Goal: Feedback & Contribution: Contribute content

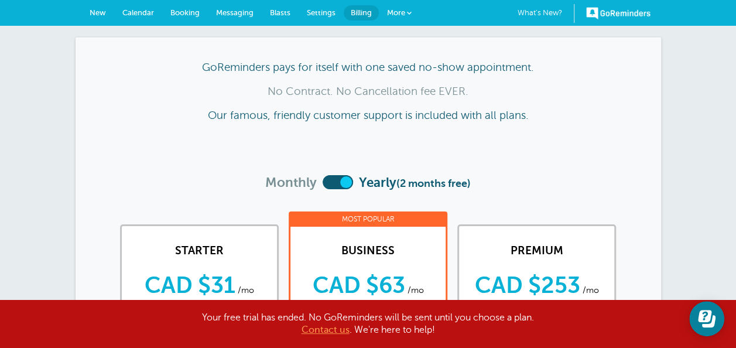
click at [335, 183] on label at bounding box center [338, 182] width 30 height 14
click at [323, 183] on input "checkbox" at bounding box center [323, 183] width 0 height 0
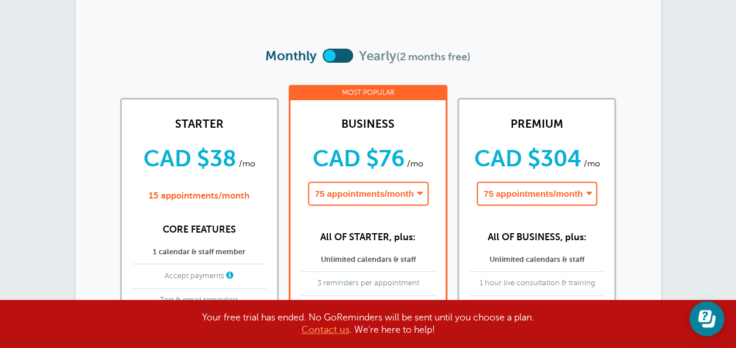
scroll to position [141, 0]
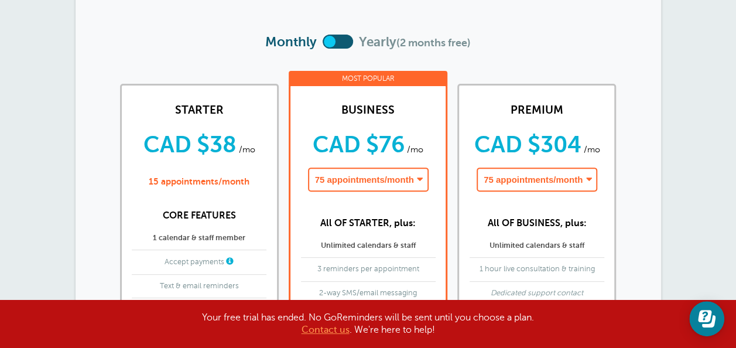
click at [387, 183] on select "75 appointments/month - CAD $76/month 150 appointments/month - CAD $152/month 2…" at bounding box center [368, 180] width 121 height 24
click at [632, 36] on div "Monthly Yearly (2 months free)" at bounding box center [368, 47] width 539 height 25
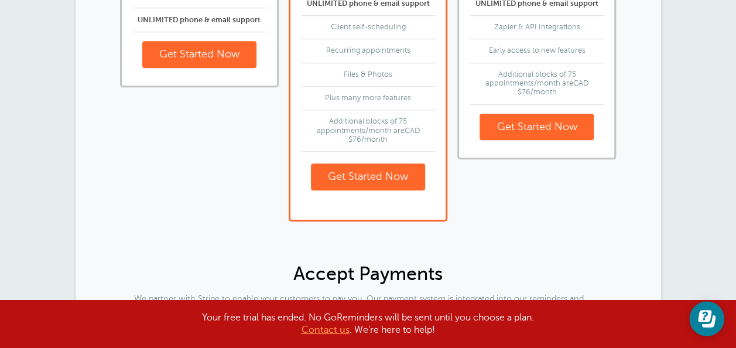
scroll to position [516, 0]
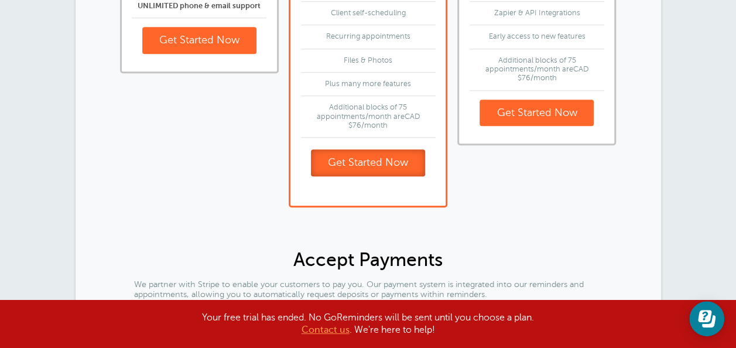
click at [357, 161] on link "Get Started Now" at bounding box center [368, 162] width 114 height 27
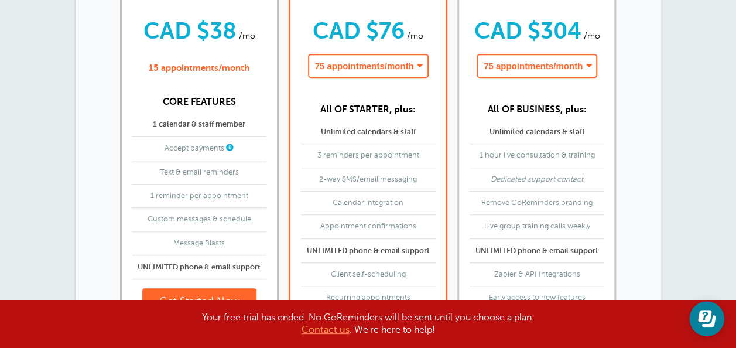
scroll to position [258, 0]
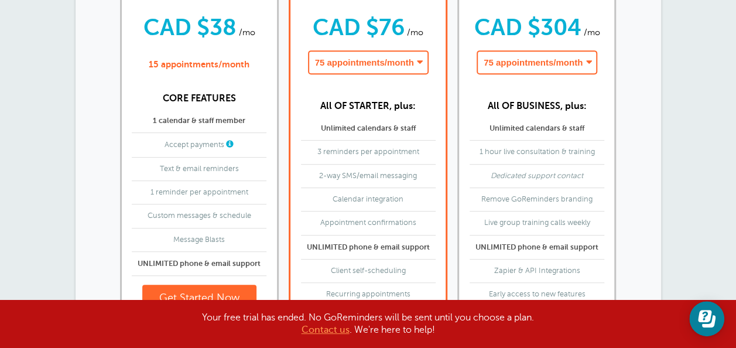
click at [510, 67] on select "75 appointments/month - CAD $304/month 150 appointments/month - CAD $380/month …" at bounding box center [537, 62] width 121 height 24
click at [382, 57] on select "75 appointments/month - CAD $76/month 150 appointments/month - CAD $152/month 2…" at bounding box center [368, 62] width 121 height 24
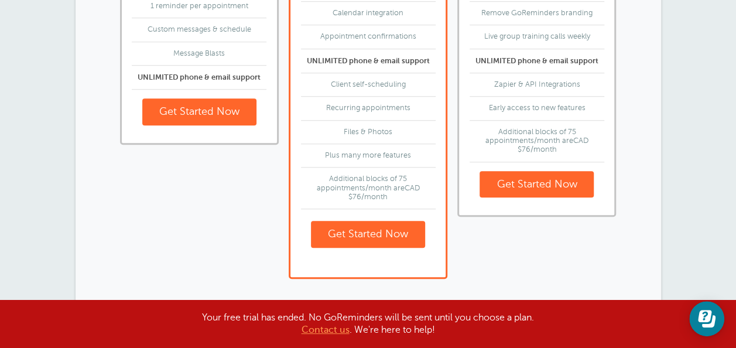
scroll to position [445, 0]
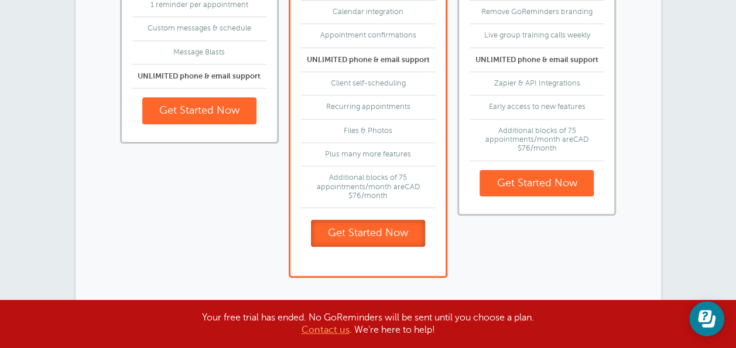
click at [359, 224] on link "Get Started Now" at bounding box center [368, 233] width 114 height 27
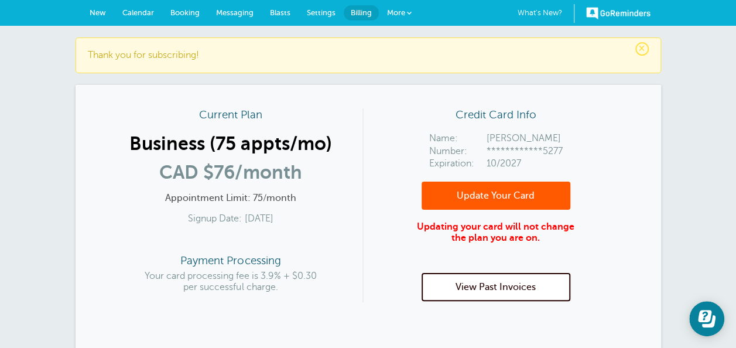
click at [633, 256] on article "**********" at bounding box center [368, 234] width 539 height 253
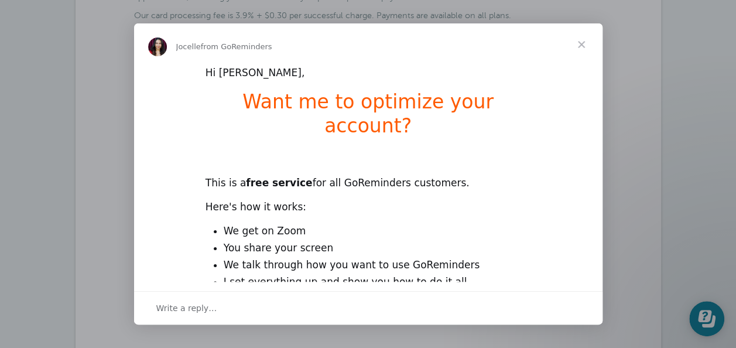
click at [318, 298] on div "Write a reply…" at bounding box center [368, 307] width 469 height 33
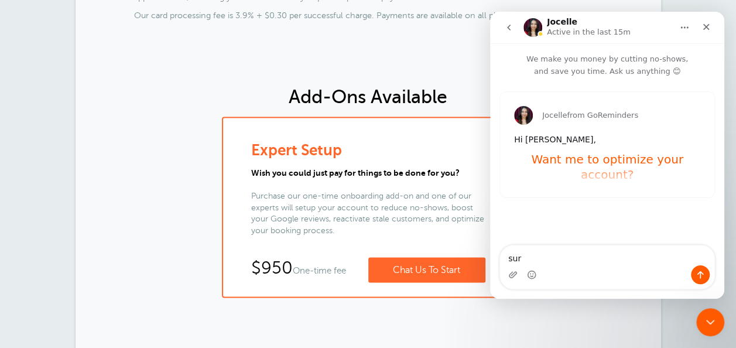
type textarea "sure"
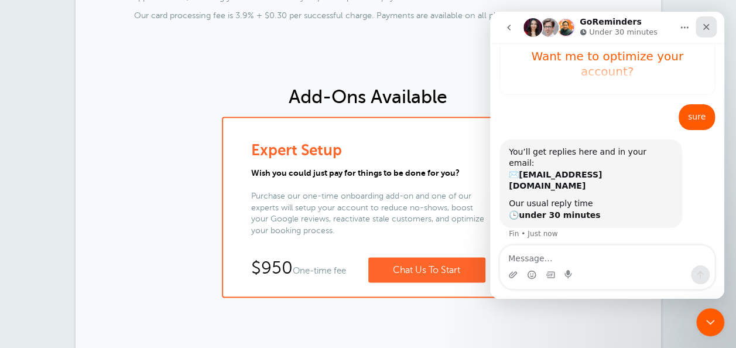
scroll to position [119, 0]
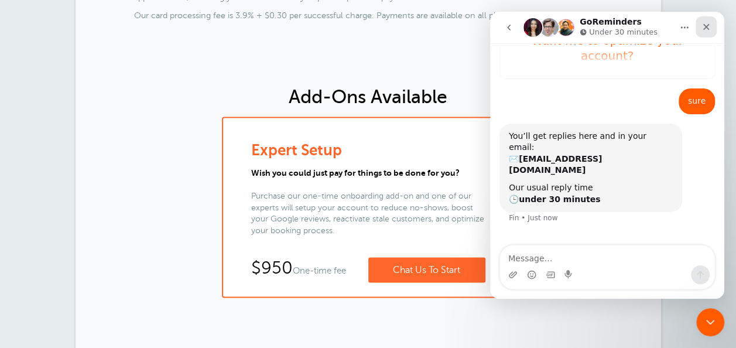
click at [707, 24] on icon "Close" at bounding box center [706, 26] width 9 height 9
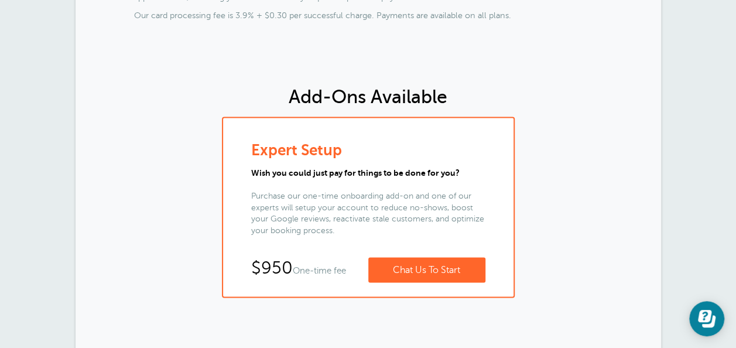
scroll to position [128, 0]
click at [598, 209] on div "Expert Setup Wish you could just pay for things to be done for you? Purchase ou…" at bounding box center [368, 207] width 539 height 181
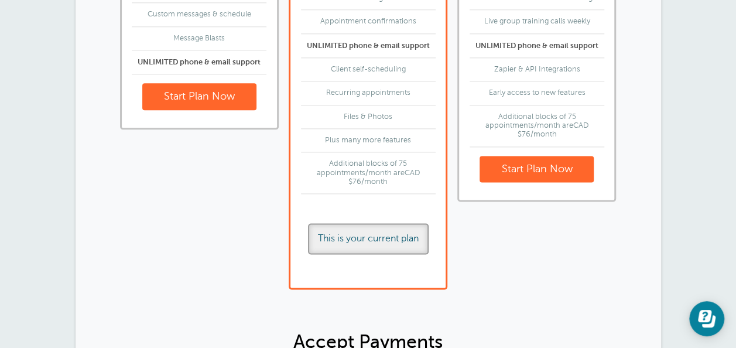
scroll to position [698, 0]
click at [334, 239] on div "This is your current plan" at bounding box center [368, 239] width 121 height 31
click at [401, 241] on div "This is your current plan" at bounding box center [368, 239] width 121 height 31
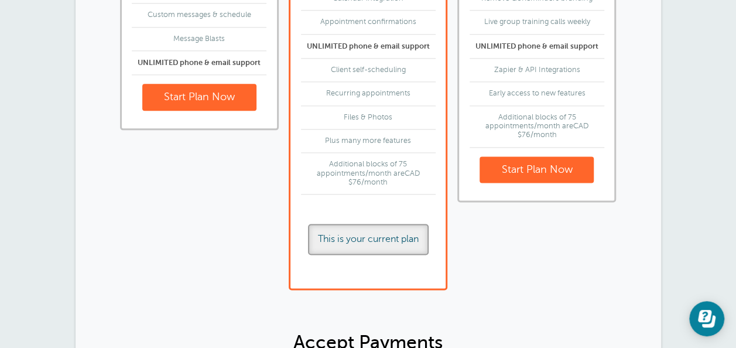
drag, startPoint x: 401, startPoint y: 241, endPoint x: 469, endPoint y: 248, distance: 68.4
click at [469, 248] on div "PREMIUM CAD $304 /mo CAD $253 /mo paid yearly 75 appointments/month - CAD $304/…" at bounding box center [537, 28] width 159 height 525
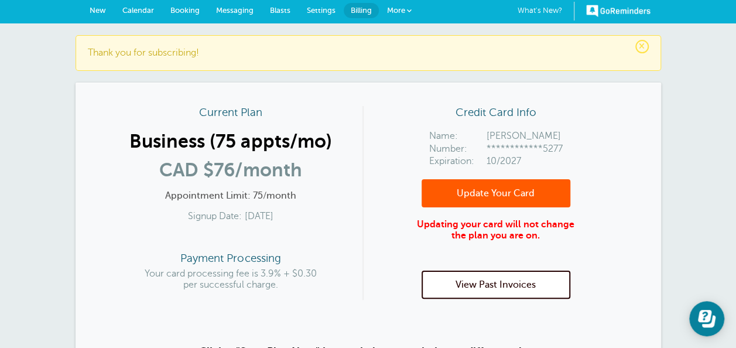
scroll to position [0, 0]
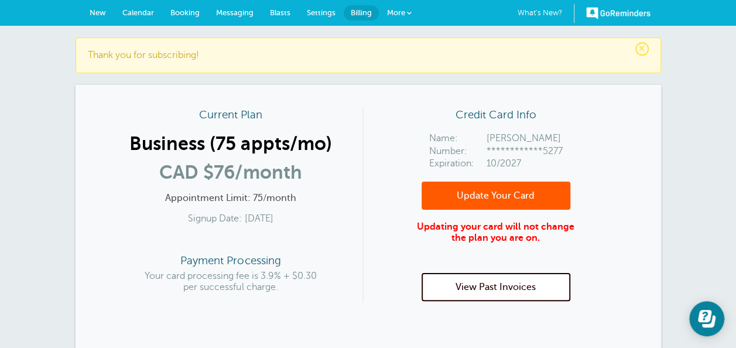
click at [478, 209] on link "Update Your Card" at bounding box center [496, 196] width 149 height 28
click at [93, 12] on span "New" at bounding box center [98, 12] width 16 height 9
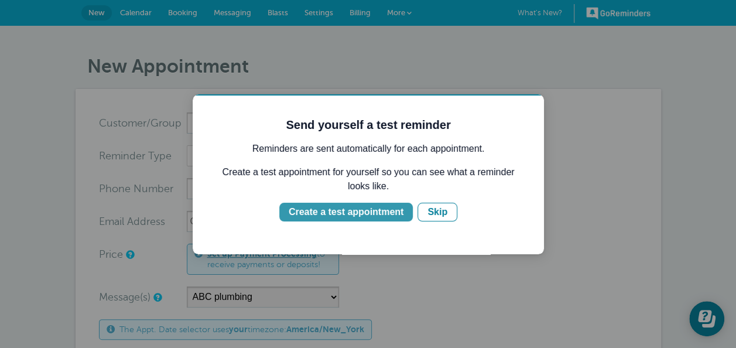
click at [361, 211] on div "Create a test appointment" at bounding box center [346, 212] width 115 height 14
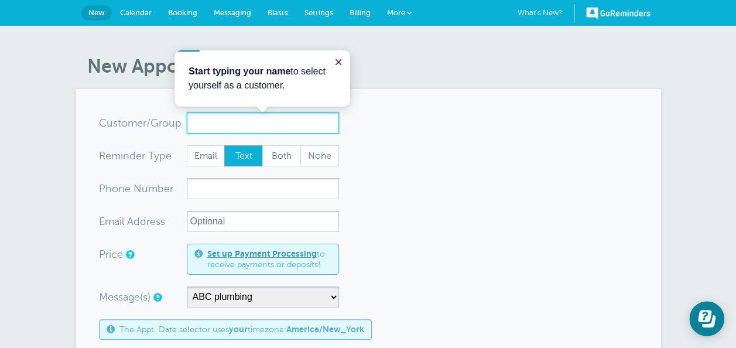
click at [253, 127] on input "x-no-autofill" at bounding box center [263, 122] width 152 height 21
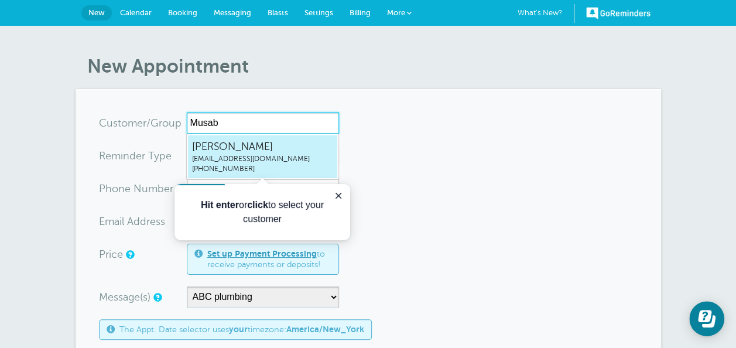
type input "Musab"
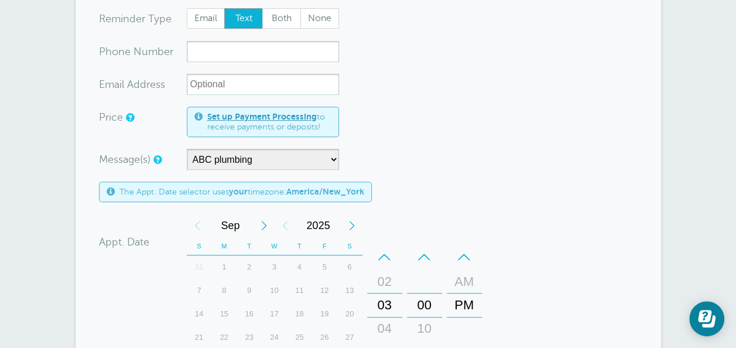
scroll to position [187, 0]
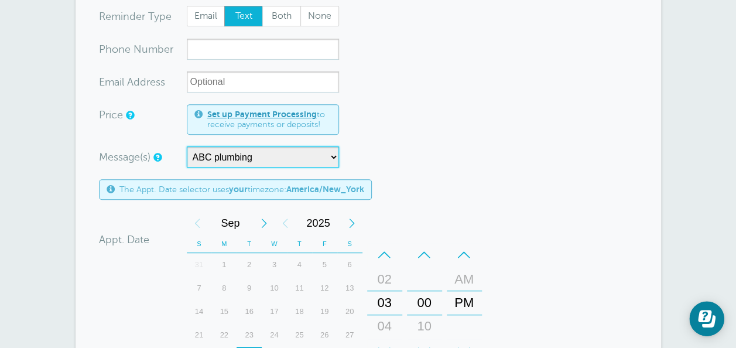
click at [286, 161] on select "ABC plumbing Perfect cut barbershop SmartStyle Hair Salon" at bounding box center [263, 156] width 152 height 21
click at [423, 189] on form "You are creating a new customer. To use an existing customer select one from th…" at bounding box center [368, 243] width 539 height 636
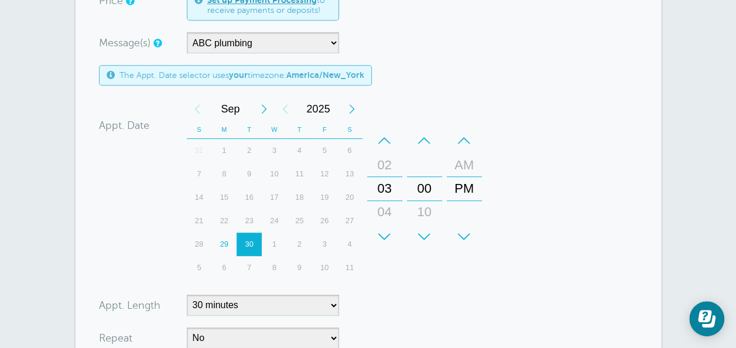
scroll to position [305, 0]
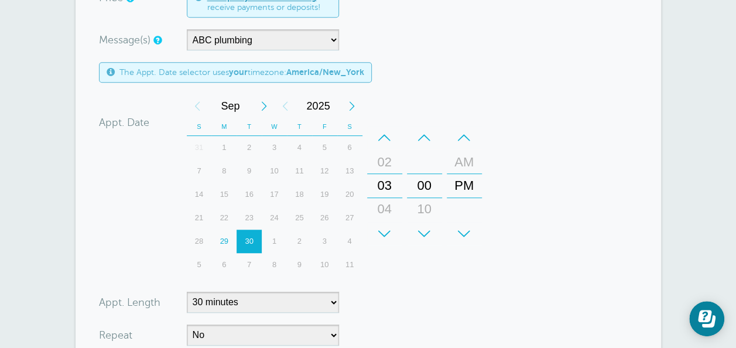
click at [464, 314] on form "You are creating a new customer. To use an existing customer select one from th…" at bounding box center [368, 126] width 539 height 636
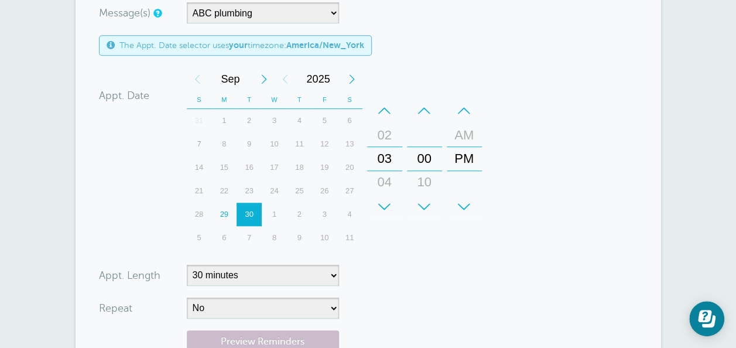
scroll to position [352, 0]
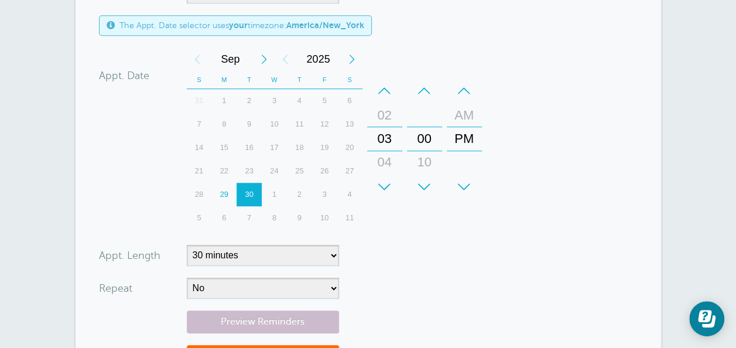
click at [464, 314] on div "Preview Reminders Save" at bounding box center [368, 354] width 539 height 87
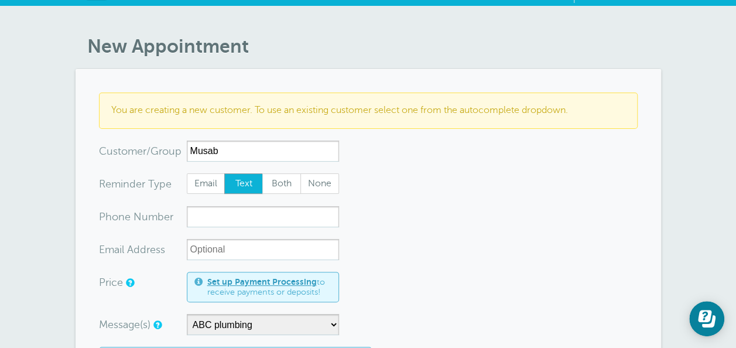
scroll to position [0, 0]
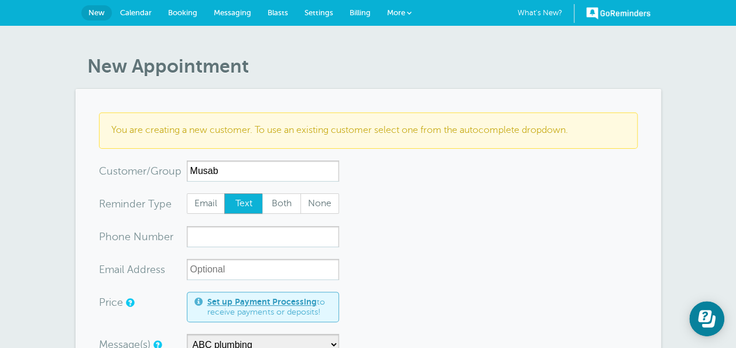
click at [238, 9] on span "Messaging" at bounding box center [232, 12] width 37 height 9
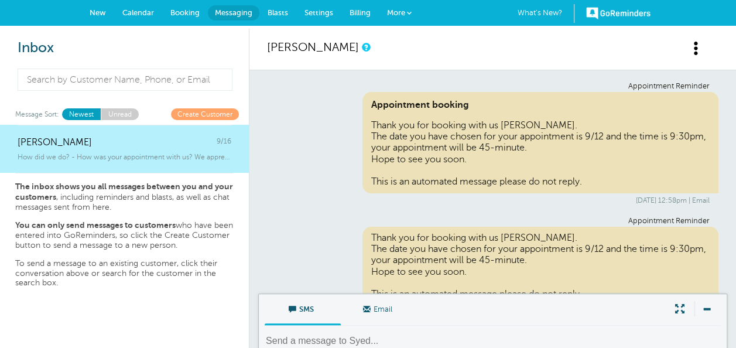
scroll to position [1612, 0]
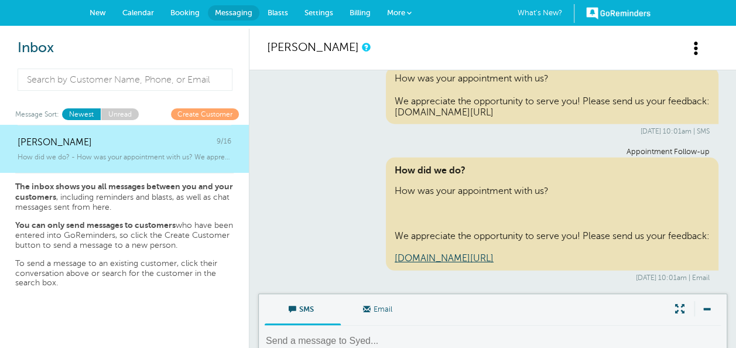
click at [141, 12] on span "Calendar" at bounding box center [138, 12] width 32 height 9
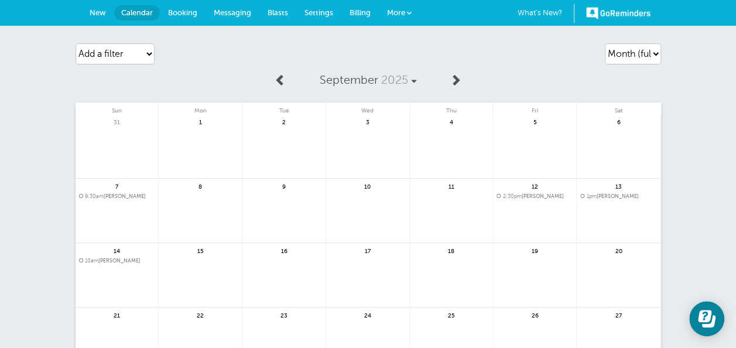
click at [407, 6] on link "More" at bounding box center [399, 13] width 41 height 26
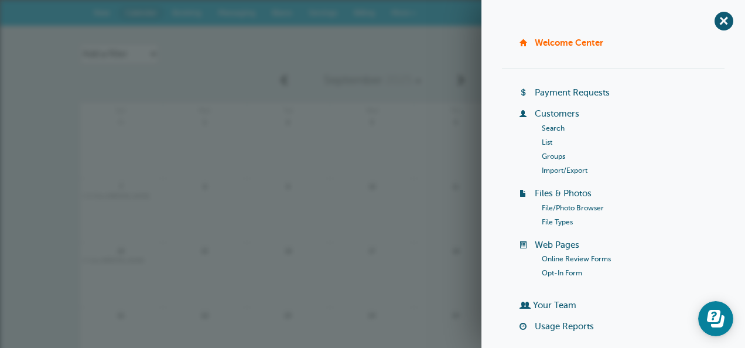
click at [378, 37] on div "Agenda Day Week Month (full view) Month (condensed) Add a filter Customer Searc…" at bounding box center [373, 53] width 586 height 33
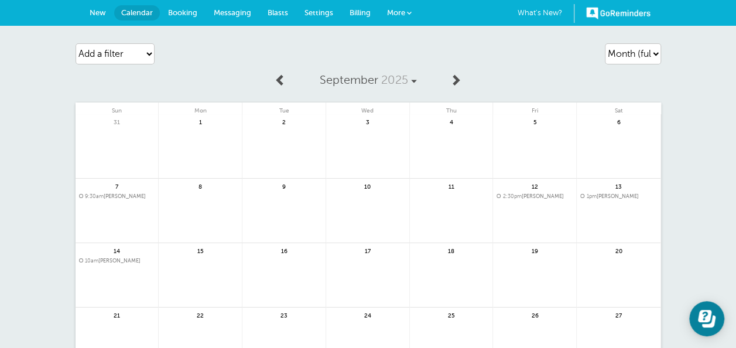
click at [499, 74] on div "[DATE] Sun Mon Tue Wed Thu Fri Sat 31 1 2 3" at bounding box center [369, 251] width 586 height 369
click at [408, 11] on span at bounding box center [409, 13] width 5 height 5
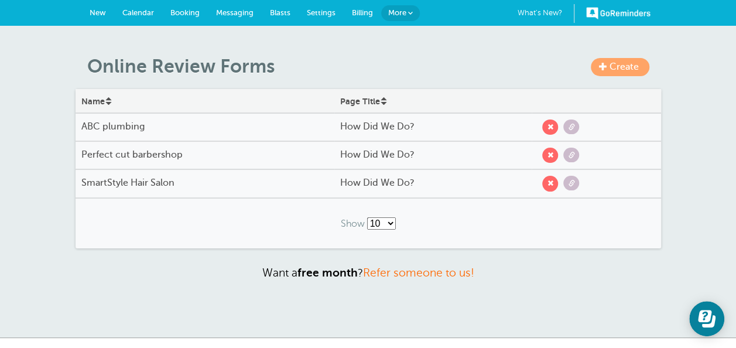
click at [403, 127] on h4 "How Did We Do?" at bounding box center [433, 126] width 186 height 11
click at [569, 131] on span at bounding box center [572, 127] width 16 height 15
click at [574, 130] on span at bounding box center [572, 127] width 16 height 15
click at [401, 13] on span "More" at bounding box center [397, 12] width 18 height 9
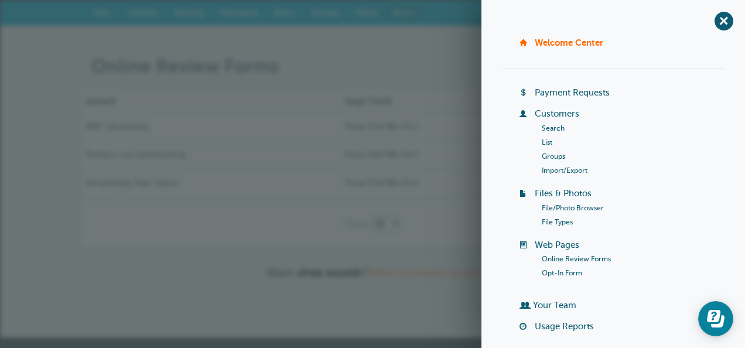
click at [574, 257] on link "Online Review Forms" at bounding box center [576, 259] width 69 height 8
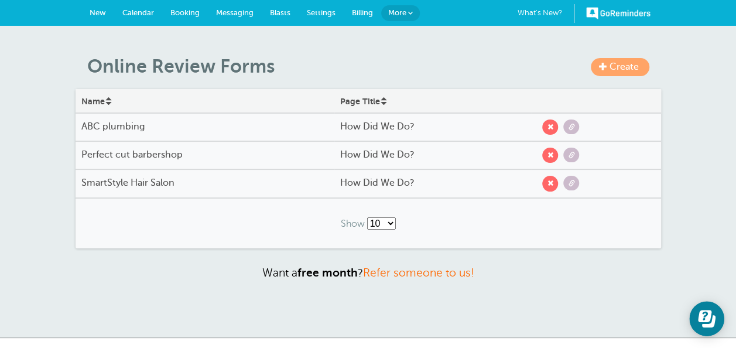
click at [621, 67] on span "Create" at bounding box center [624, 67] width 29 height 11
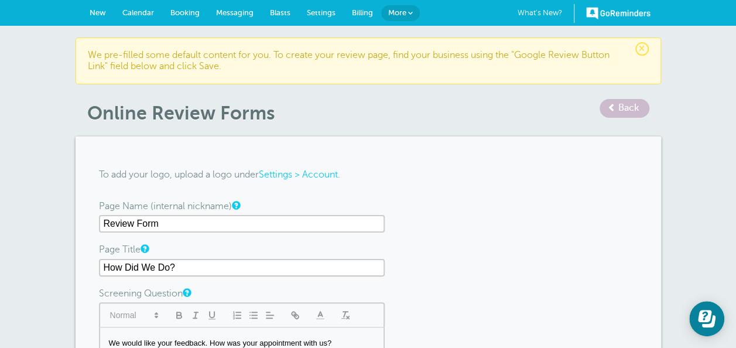
click at [275, 223] on input "Review Form" at bounding box center [242, 224] width 286 height 18
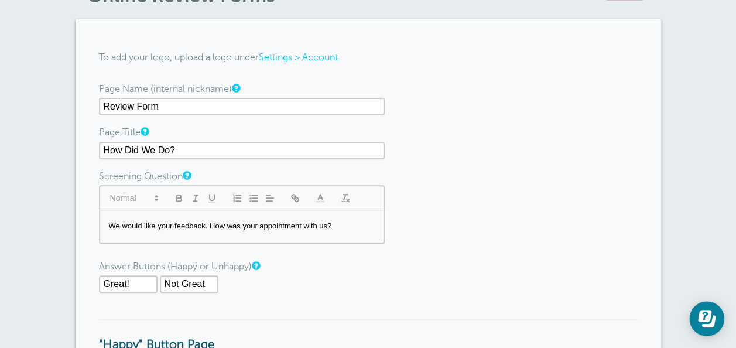
scroll to position [117, 0]
click at [198, 154] on input "How Did We Do?" at bounding box center [242, 151] width 286 height 18
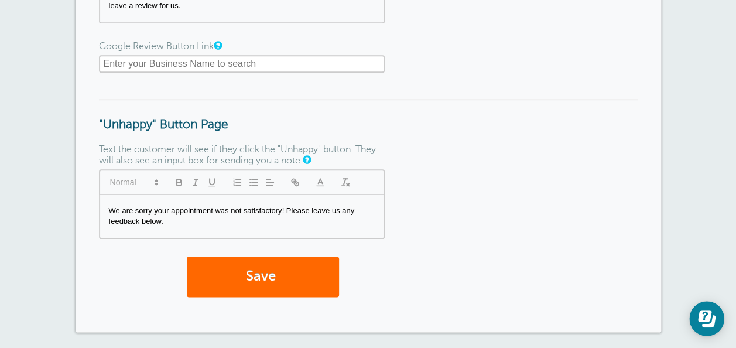
scroll to position [586, 0]
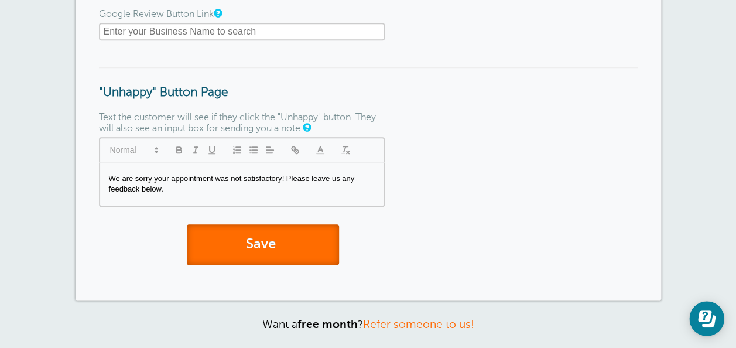
click at [273, 250] on button "Save" at bounding box center [263, 244] width 152 height 40
click at [243, 29] on input "text" at bounding box center [242, 32] width 286 height 18
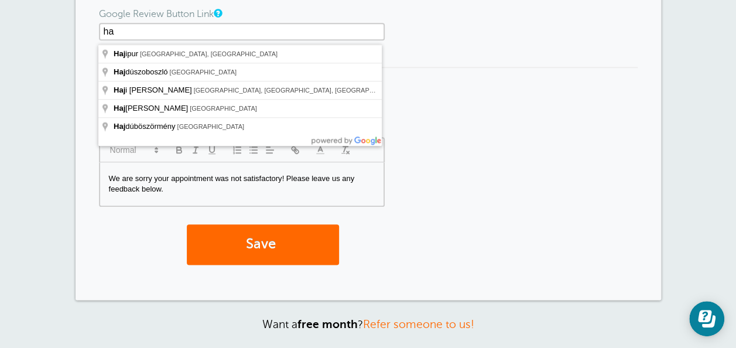
type input "h"
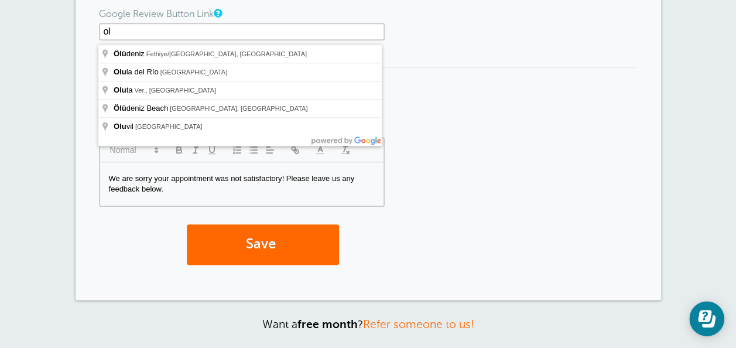
type input "o"
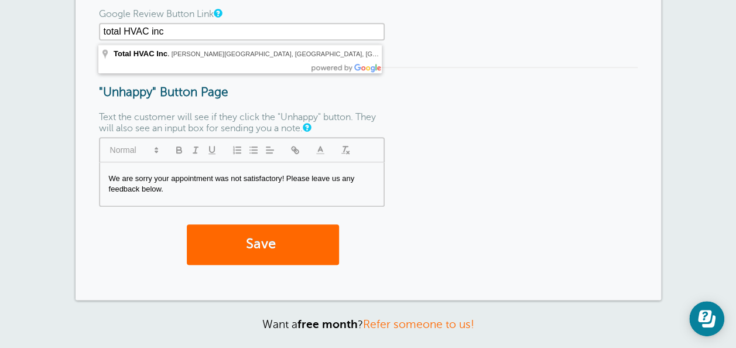
type input "total HVAC inc"
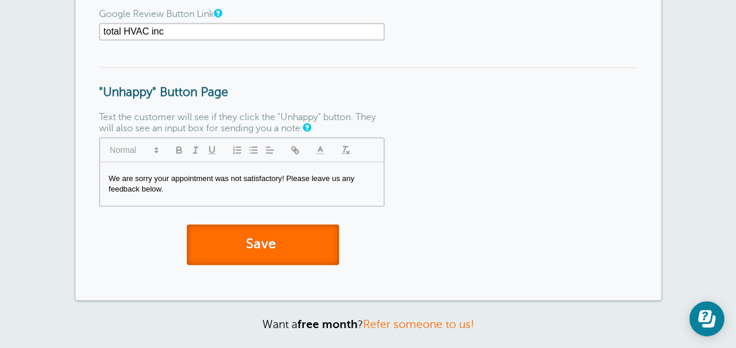
click at [270, 234] on button "Save" at bounding box center [263, 244] width 152 height 40
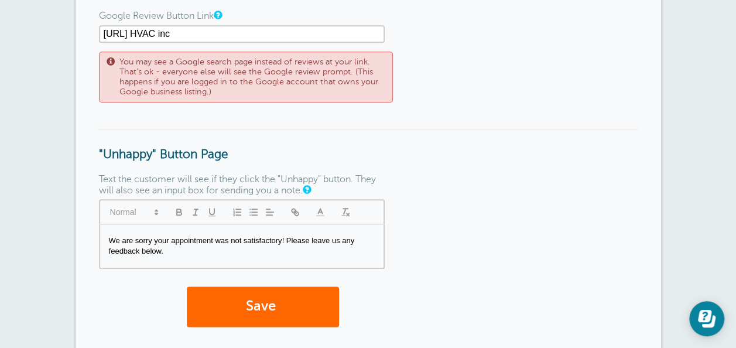
scroll to position [609, 0]
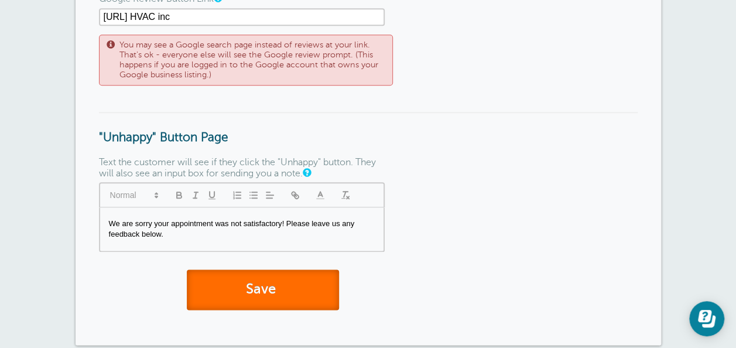
click at [234, 298] on button "Save" at bounding box center [263, 289] width 152 height 40
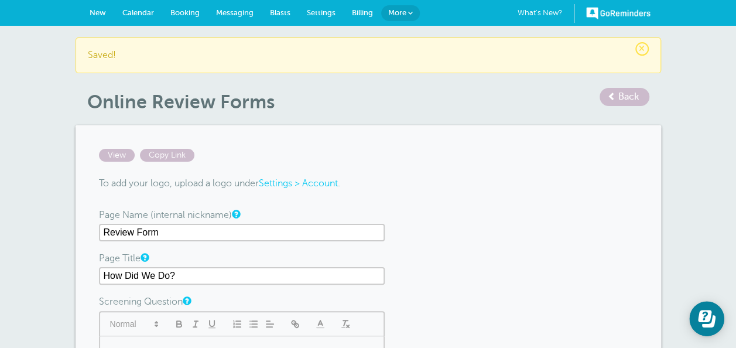
click at [411, 19] on link "More" at bounding box center [400, 13] width 39 height 16
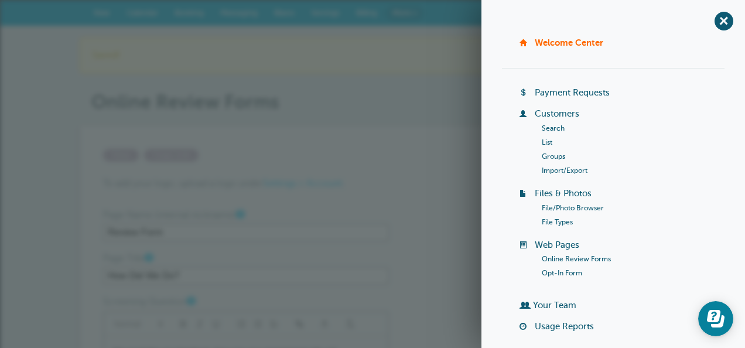
click at [589, 259] on link "Online Review Forms" at bounding box center [576, 259] width 69 height 8
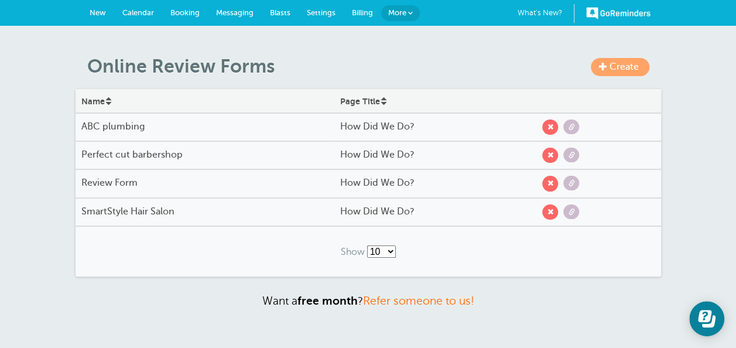
click at [330, 186] on div "Review Form" at bounding box center [206, 183] width 260 height 23
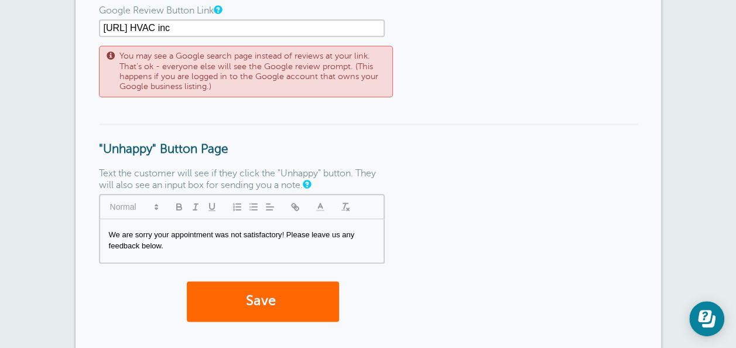
scroll to position [539, 0]
